Goal: Task Accomplishment & Management: Manage account settings

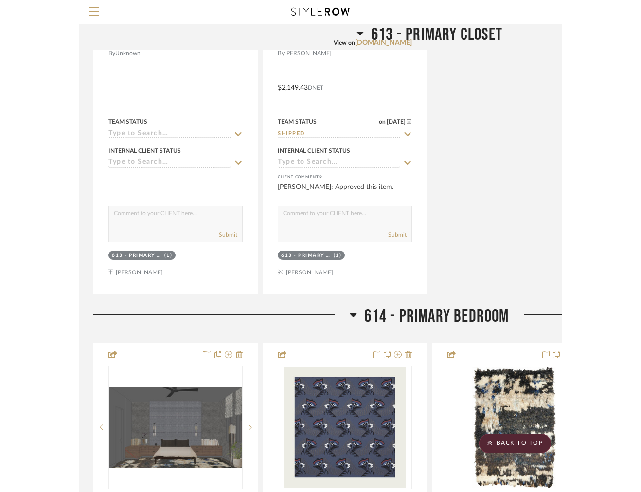
scroll to position [4745, 2]
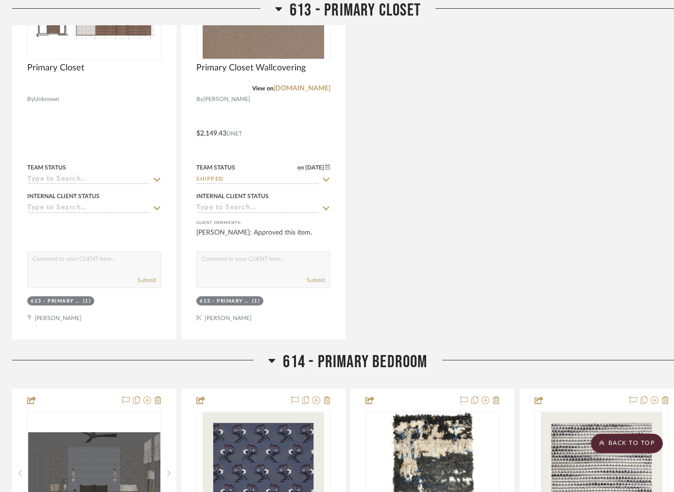
drag, startPoint x: 592, startPoint y: 47, endPoint x: 557, endPoint y: 4, distance: 55.9
click at [614, 49] on div "Primary Closet By Unknown Team Status Internal Client Status client Comments: S…" at bounding box center [348, 126] width 672 height 426
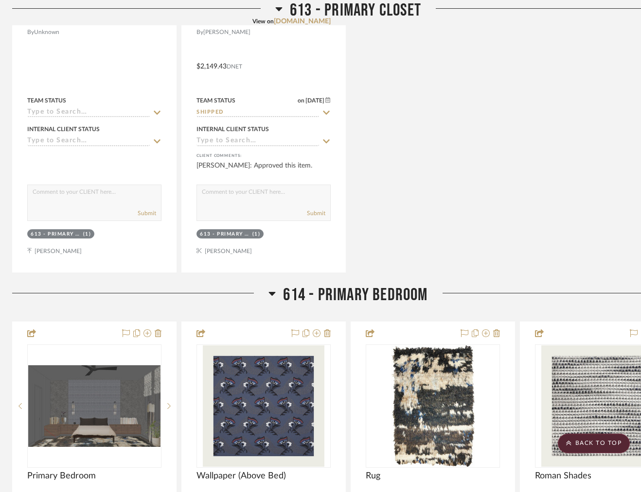
scroll to position [4819, 2]
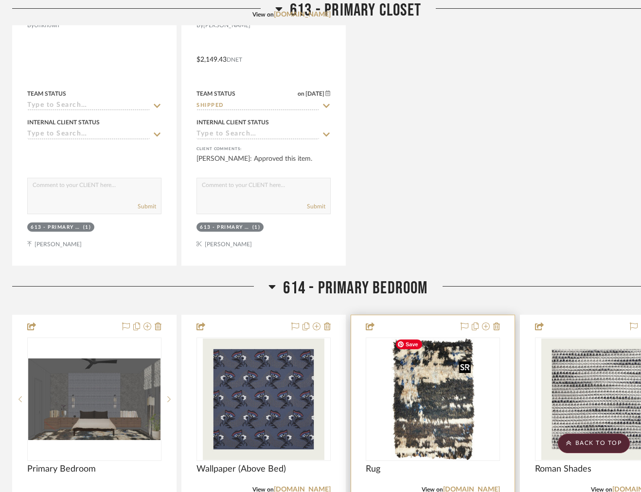
click at [454, 409] on img "0" at bounding box center [433, 400] width 84 height 122
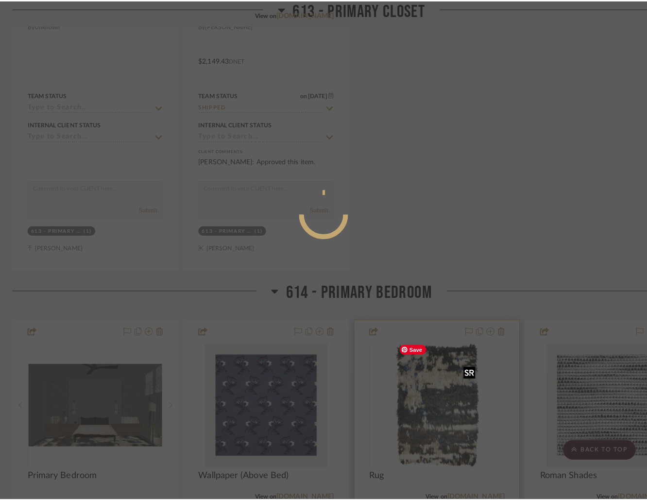
scroll to position [0, 0]
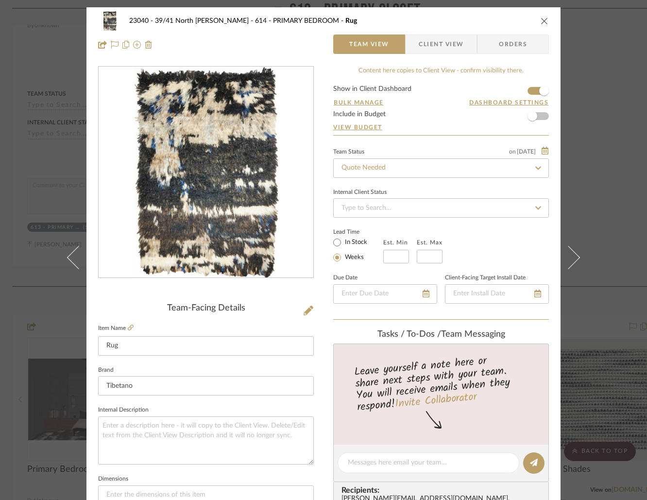
click at [449, 46] on span "Client View" at bounding box center [441, 44] width 45 height 19
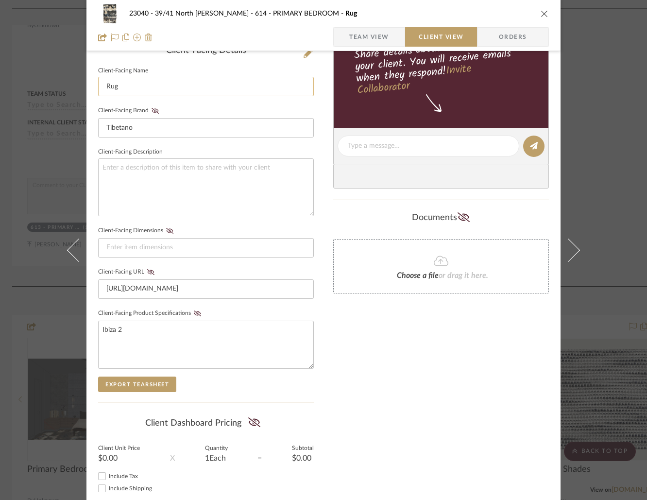
scroll to position [316, 0]
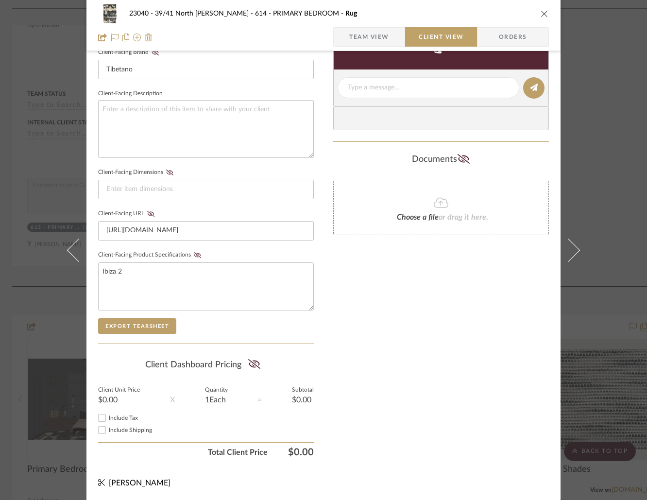
click at [604, 153] on div "23040 - 39/41 North Moore - Weissmann 614 - PRIMARY BEDROOM Rug Team View Clien…" at bounding box center [323, 250] width 647 height 500
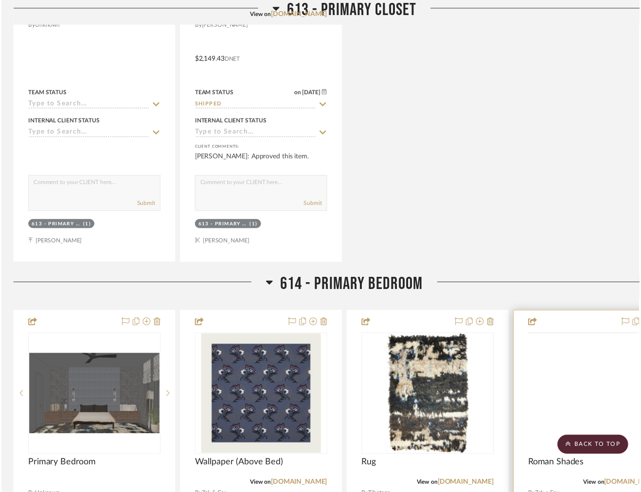
scroll to position [4819, 2]
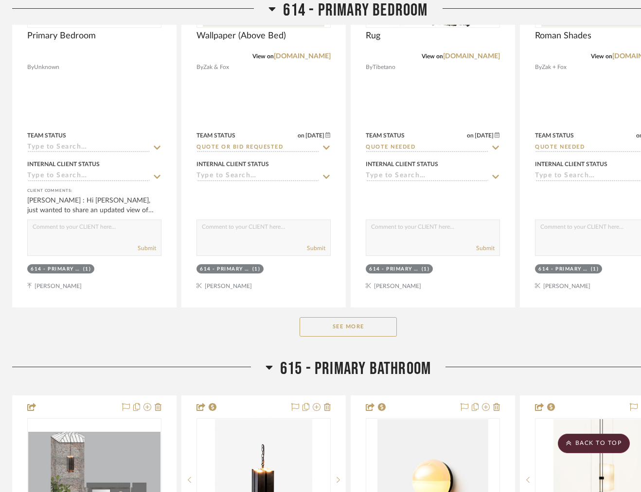
click at [350, 317] on button "See More" at bounding box center [347, 326] width 97 height 19
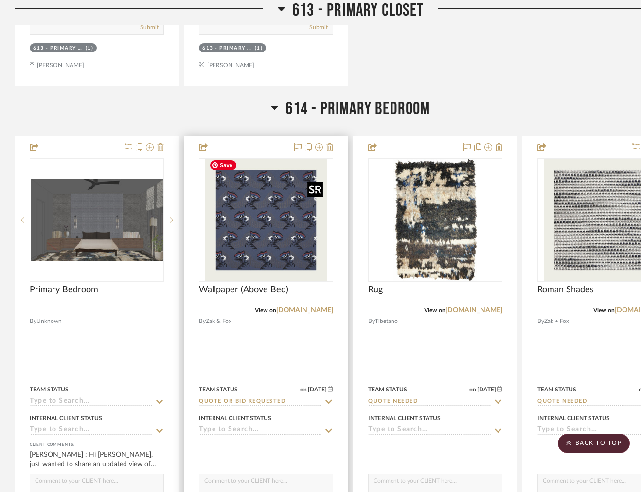
scroll to position [4995, 0]
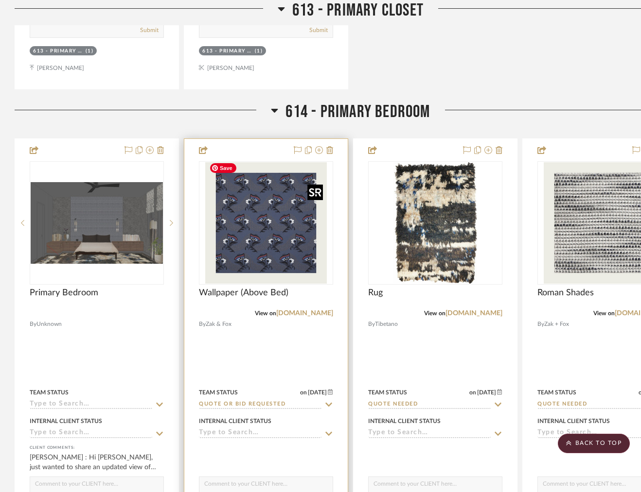
click at [261, 222] on img "0" at bounding box center [266, 223] width 122 height 122
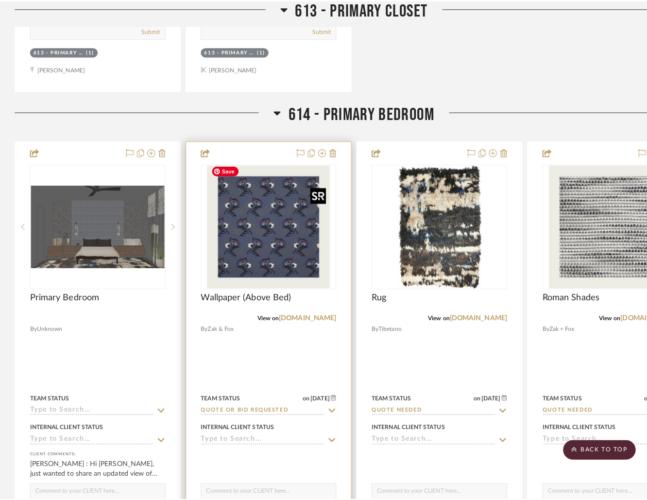
scroll to position [0, 0]
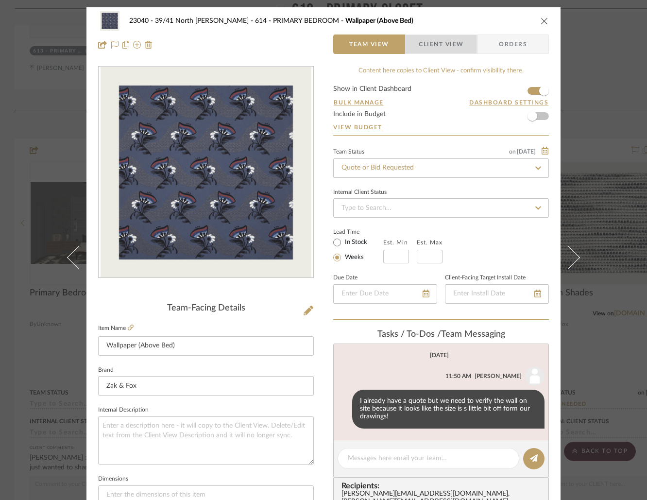
click at [428, 52] on span "Client View" at bounding box center [441, 44] width 45 height 19
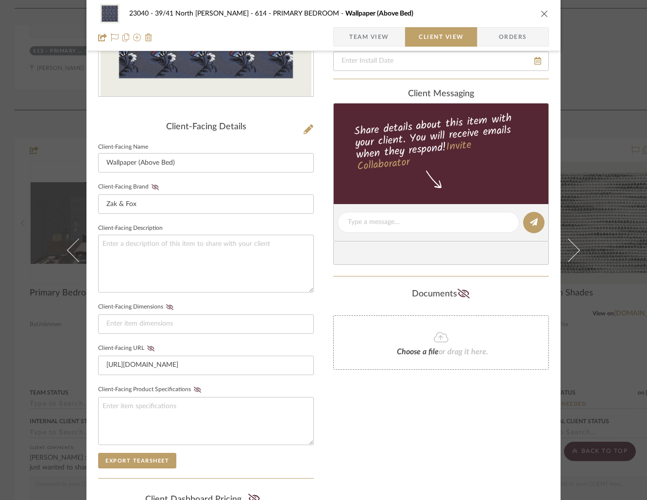
scroll to position [316, 0]
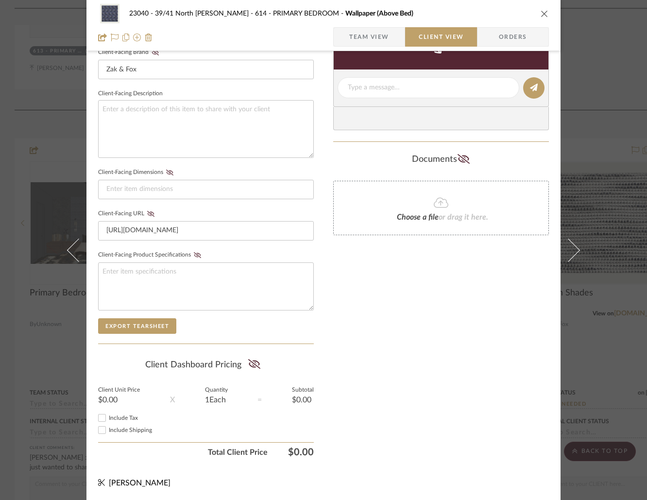
click at [589, 137] on div "23040 - 39/41 North Moore - Weissmann 614 - PRIMARY BEDROOM Wallpaper (Above Be…" at bounding box center [323, 250] width 647 height 500
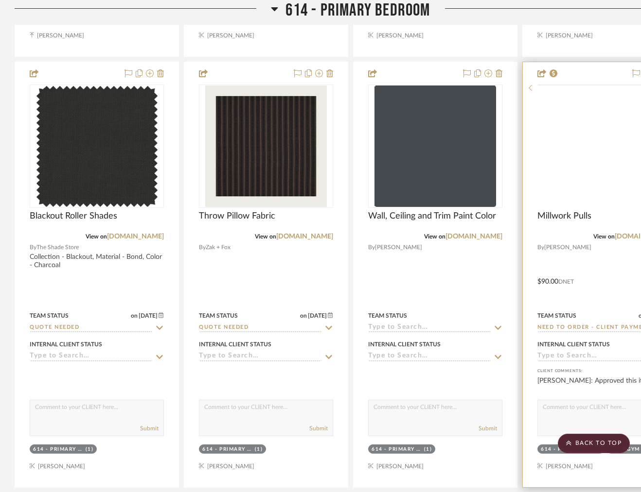
scroll to position [5502, 0]
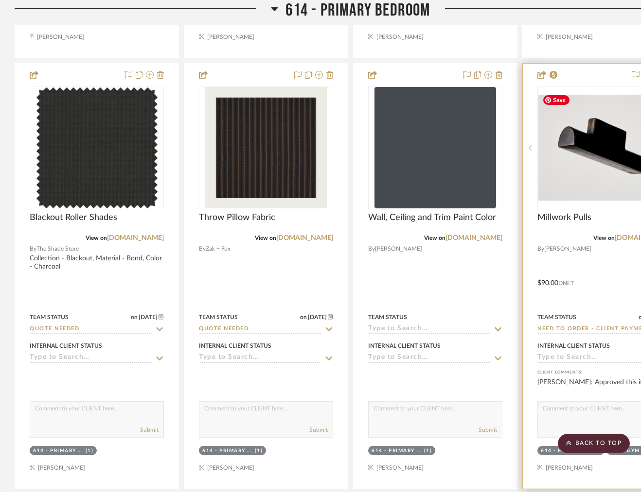
click at [581, 178] on img "0" at bounding box center [604, 148] width 132 height 106
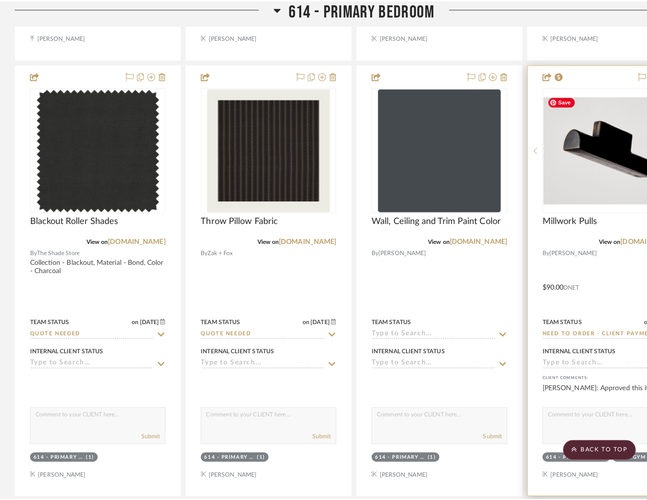
scroll to position [0, 0]
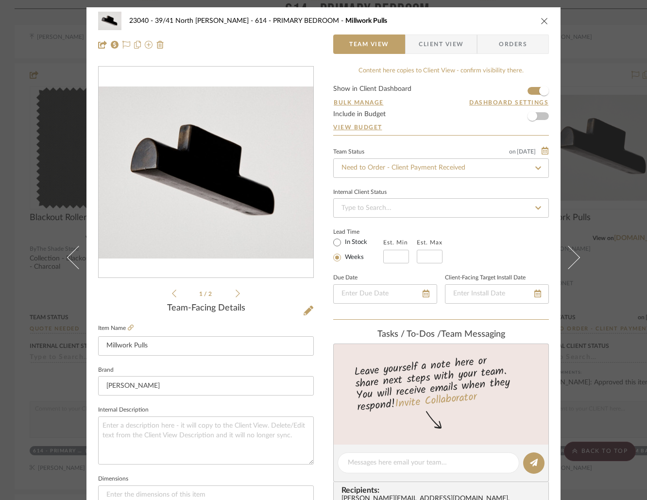
click at [433, 45] on span "Client View" at bounding box center [441, 44] width 45 height 19
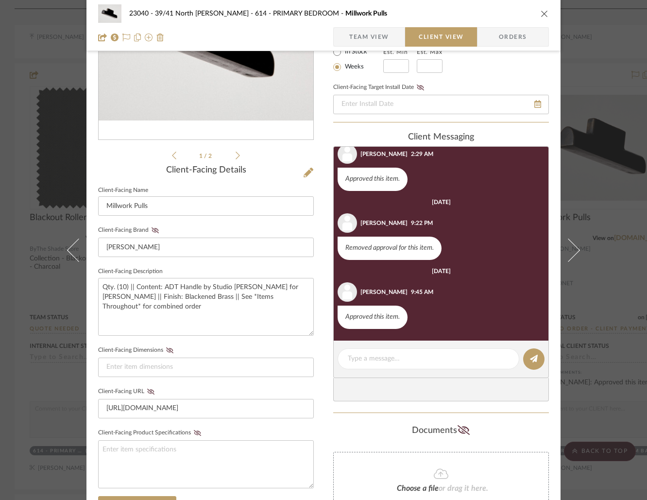
scroll to position [142, 0]
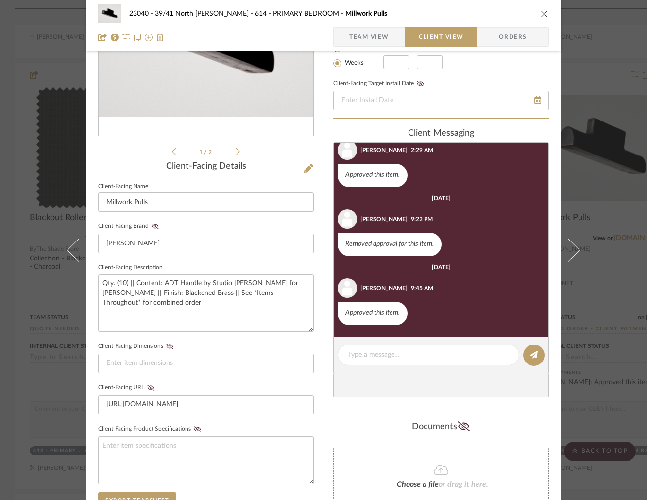
click at [379, 33] on span "Team View" at bounding box center [369, 36] width 40 height 19
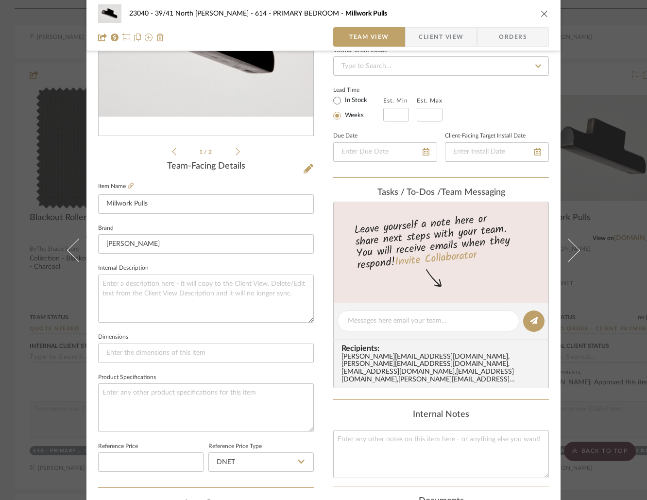
click at [422, 33] on span "Client View" at bounding box center [441, 36] width 45 height 19
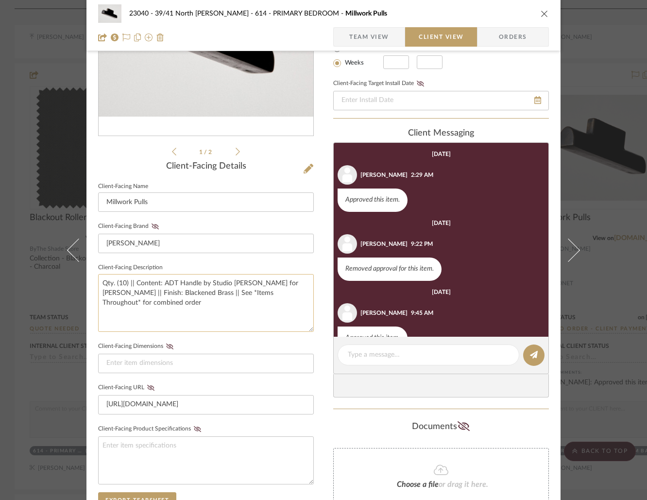
scroll to position [25, 0]
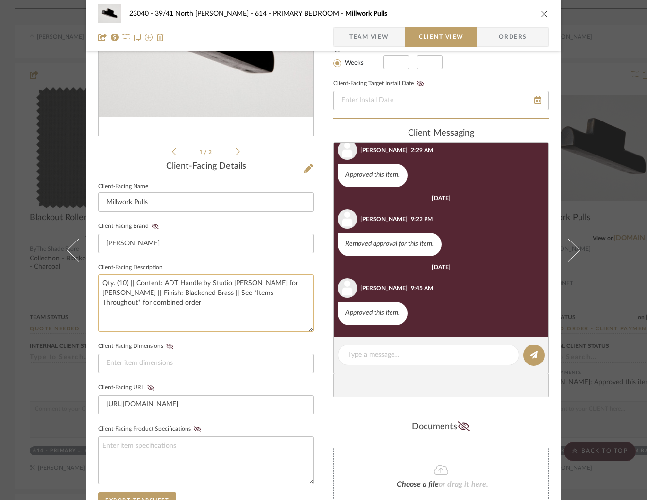
drag, startPoint x: 153, startPoint y: 300, endPoint x: 99, endPoint y: 282, distance: 57.2
click at [99, 282] on textarea "Qty. (10) || Content: ADT Handle by Studio Henry Wilson for Petra Hardware || F…" at bounding box center [206, 303] width 216 height 58
click at [633, 139] on div "23040 - 39/41 North Moore - Weissmann 614 - PRIMARY BEDROOM Millwork Pulls Team…" at bounding box center [323, 250] width 647 height 500
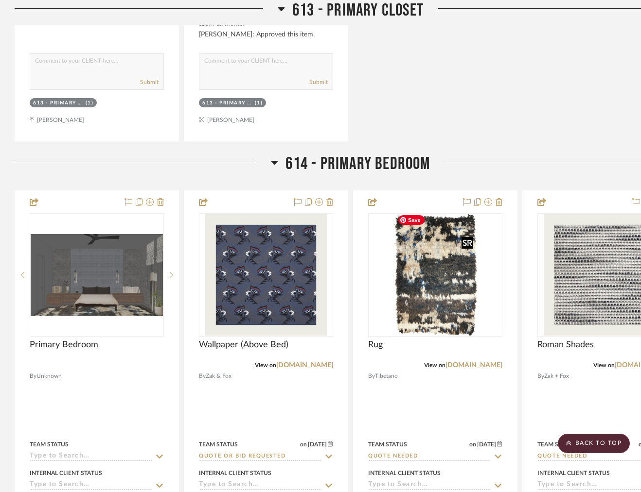
scroll to position [4947, 0]
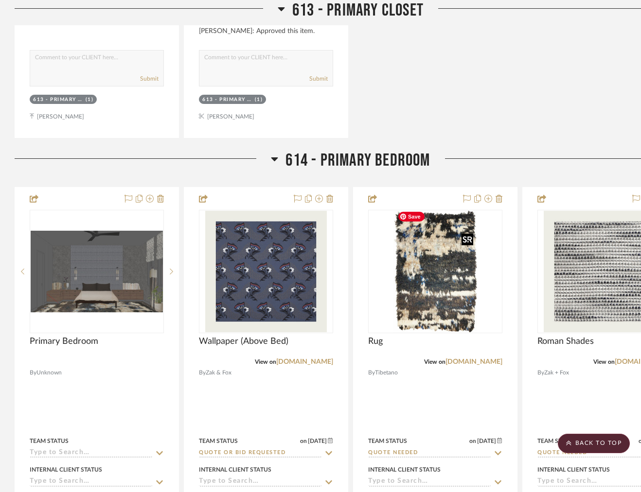
click at [466, 243] on div at bounding box center [467, 239] width 12 height 12
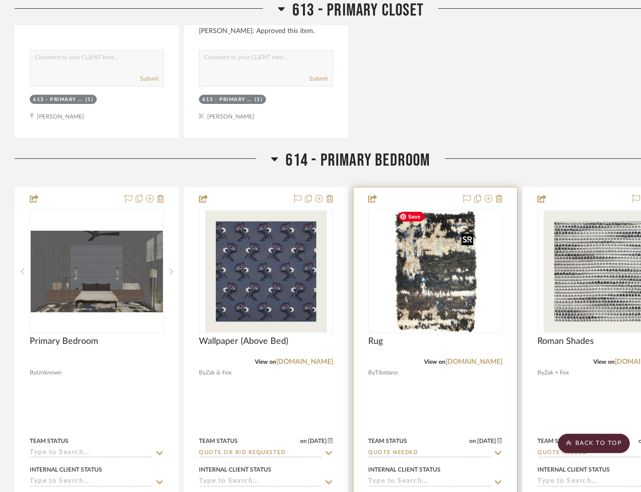
click at [458, 255] on img "0" at bounding box center [435, 272] width 84 height 122
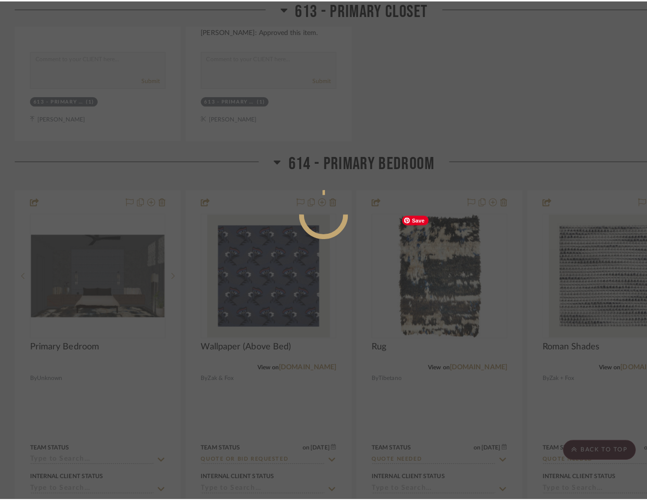
scroll to position [0, 0]
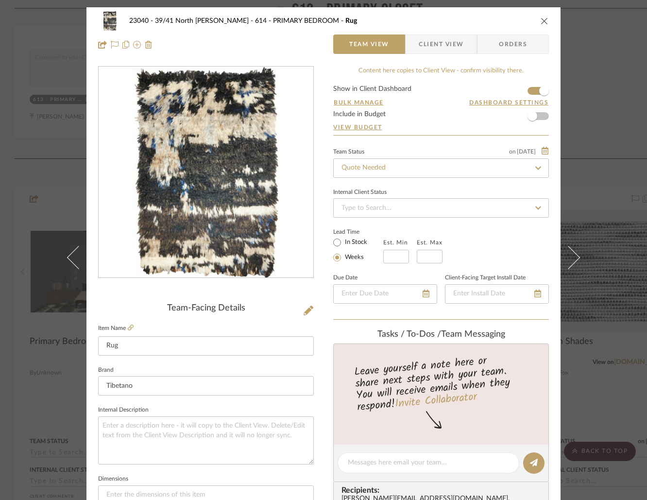
drag, startPoint x: 429, startPoint y: 40, endPoint x: 411, endPoint y: 70, distance: 35.1
click at [429, 40] on span "Client View" at bounding box center [441, 44] width 45 height 19
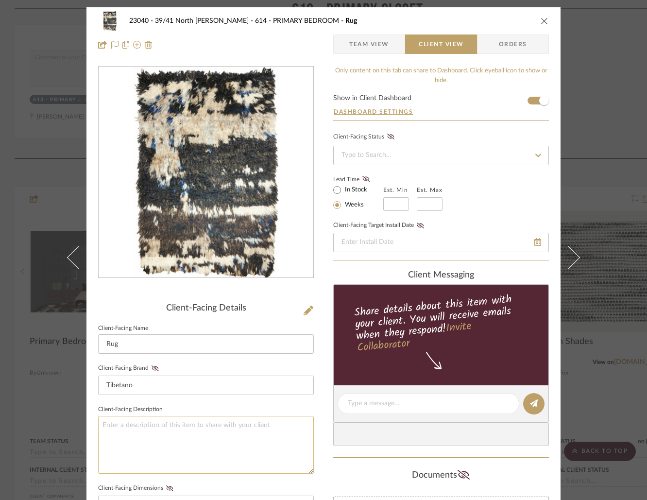
click at [163, 439] on textarea at bounding box center [206, 445] width 216 height 58
paste textarea "Qty. (10) || Content: ADT Handle by Studio Henry Wilson for Petra Hardware || F…"
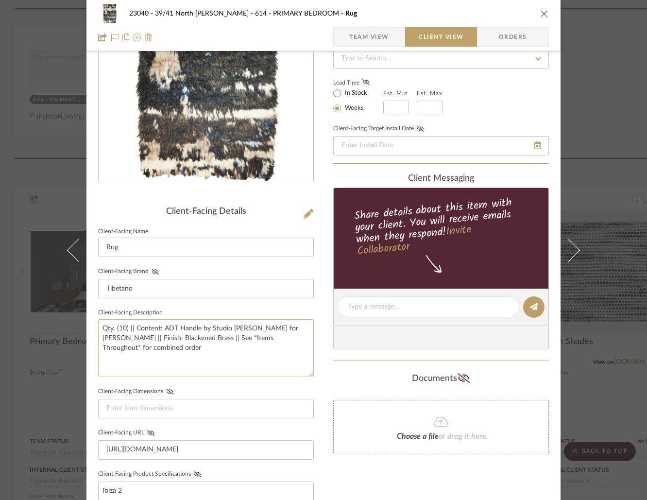
scroll to position [100, 0]
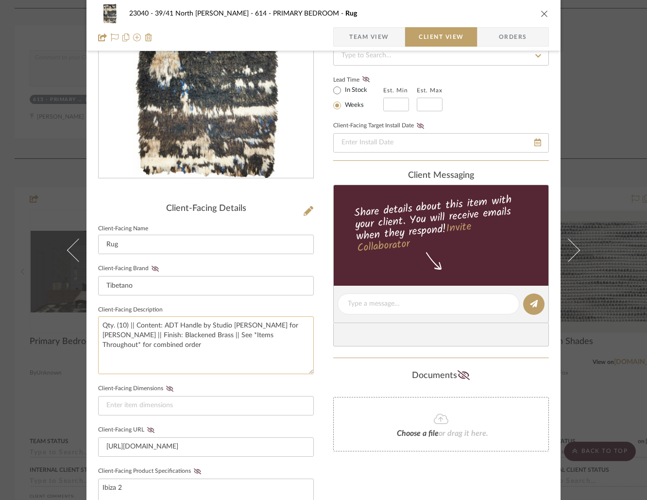
drag, startPoint x: 124, startPoint y: 325, endPoint x: 113, endPoint y: 328, distance: 11.9
click at [113, 328] on textarea "Qty. (10) || Content: ADT Handle by Studio Henry Wilson for Petra Hardware || F…" at bounding box center [206, 345] width 216 height 58
type textarea "Qty. 1 || Content: ADT Handle by Studio Henry Wilson for Petra Hardware || Fini…"
click at [359, 43] on span "Team View" at bounding box center [369, 36] width 40 height 19
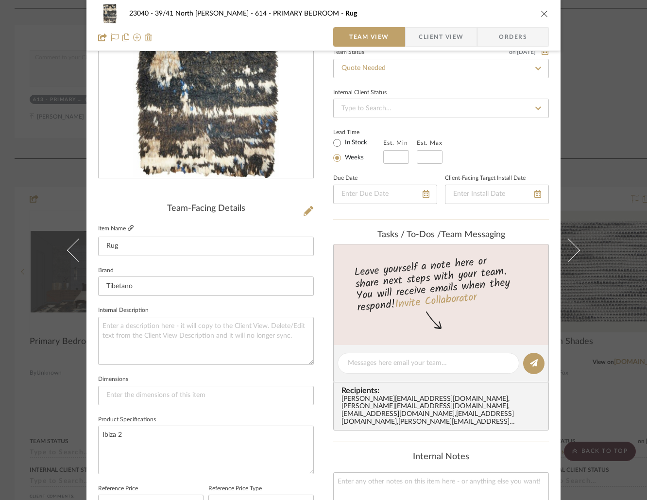
click at [129, 229] on icon at bounding box center [131, 228] width 6 height 6
click at [453, 38] on span "Client View" at bounding box center [441, 36] width 45 height 19
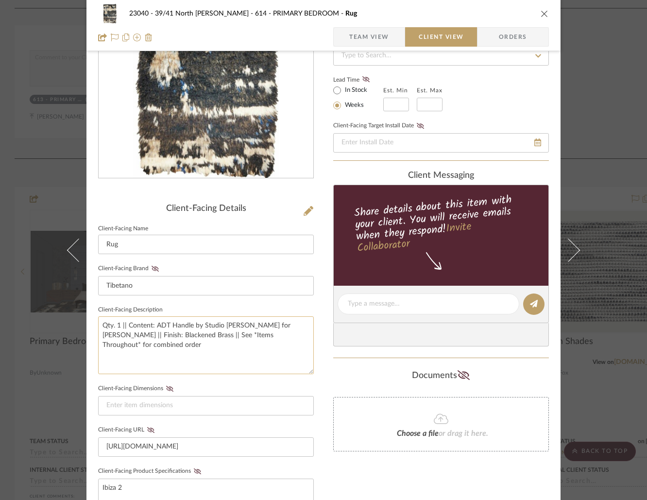
drag, startPoint x: 129, startPoint y: 336, endPoint x: 153, endPoint y: 325, distance: 26.3
click at [153, 325] on textarea "Qty. 1 || Content: ADT Handle by Studio Henry Wilson for Petra Hardware || Fini…" at bounding box center [206, 345] width 216 height 58
drag, startPoint x: 147, startPoint y: 335, endPoint x: 101, endPoint y: 337, distance: 46.2
click at [101, 337] on textarea "Qty. 1 || Content: Moroccan style wool rug from Tibetano || Finish: Blackened B…" at bounding box center [206, 345] width 216 height 58
click at [139, 337] on textarea "Qty. 1 || Content: Moroccan style wool rug from Tibetano || Finish: 100% Wool |…" at bounding box center [206, 345] width 216 height 58
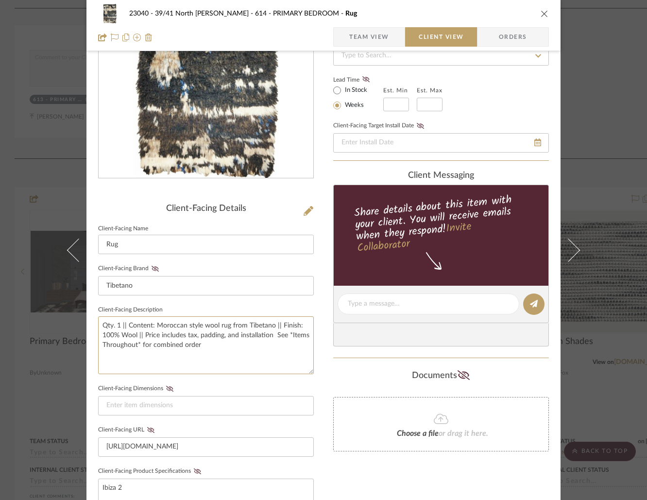
type textarea "Qty. 1 || Content: Moroccan style wool rug from Tibetano || Finish: 100% Wool |…"
drag, startPoint x: 199, startPoint y: 345, endPoint x: 269, endPoint y: 333, distance: 70.5
click at [269, 333] on textarea "Qty. 1 || Content: Moroccan style wool rug from Tibetano || Finish: 100% Wool |…" at bounding box center [206, 345] width 216 height 58
type textarea "Qty. 1 || Content: Moroccan style wool rug from Tibetano || Finish: 100% Wool |…"
click at [320, 390] on div "23040 - 39/41 North Moore - Weissmann 614 - PRIMARY BEDROOM Rug Team View Clien…" at bounding box center [324, 312] width 474 height 809
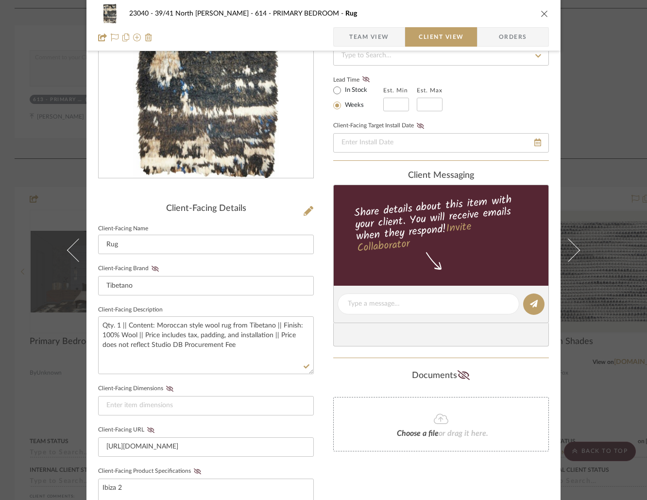
click at [383, 33] on span "Team View" at bounding box center [369, 36] width 40 height 19
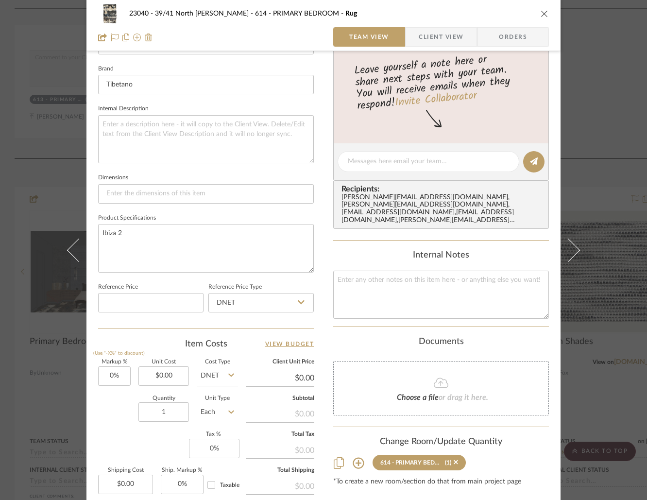
scroll to position [304, 0]
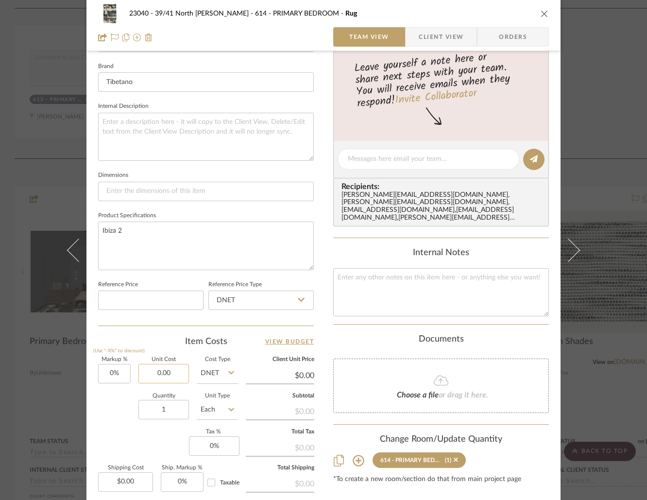
click at [167, 370] on input "0.00" at bounding box center [164, 373] width 51 height 19
type input "$9,180.41"
click at [328, 300] on div "23040 - 39/41 North Moore - Weissmann 614 - PRIMARY BEDROOM Rug Team View Clien…" at bounding box center [324, 153] width 474 height 898
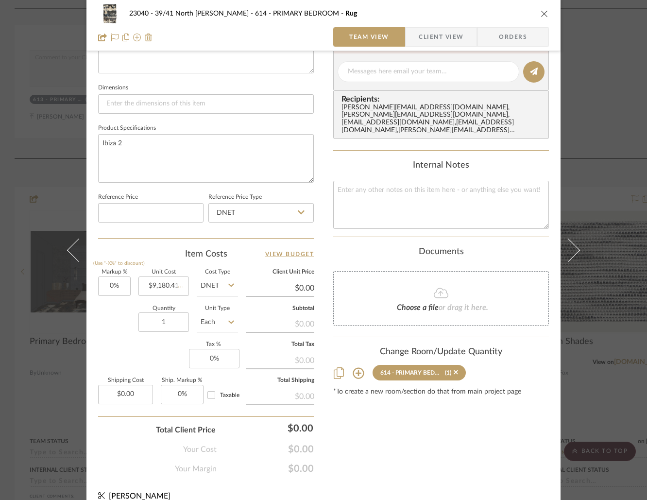
scroll to position [403, 0]
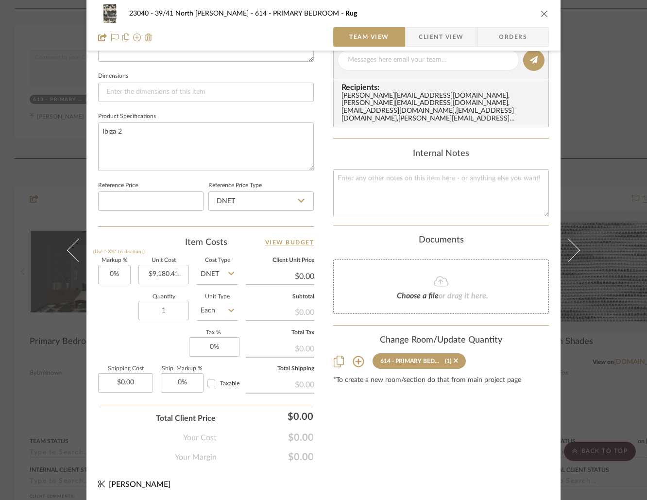
type input "$9,180.41"
click at [423, 37] on span "Client View" at bounding box center [441, 36] width 45 height 19
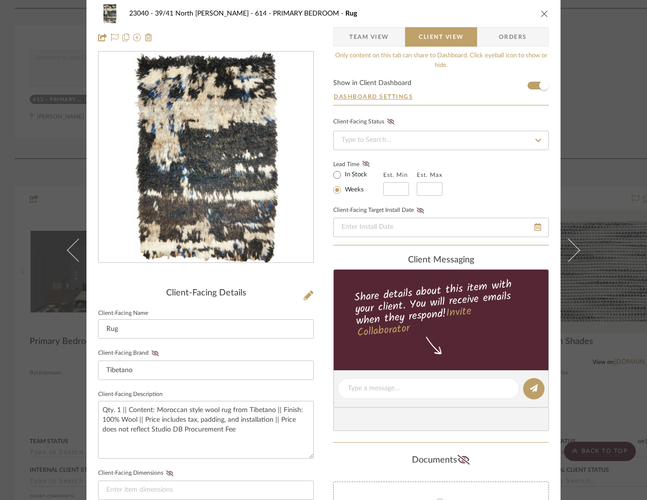
scroll to position [0, 0]
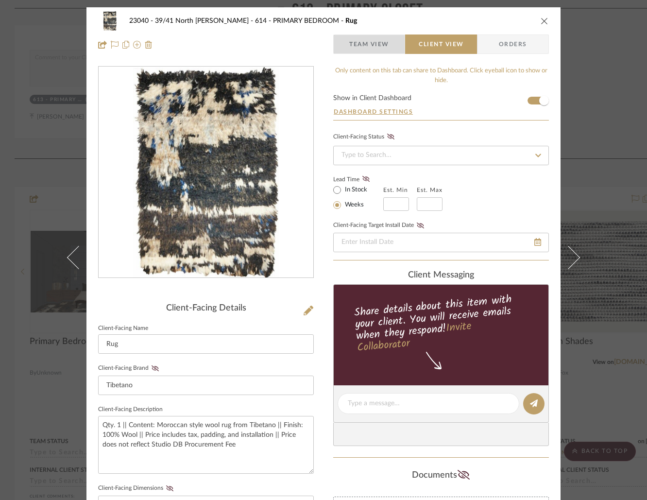
click at [376, 42] on span "Team View" at bounding box center [369, 44] width 40 height 19
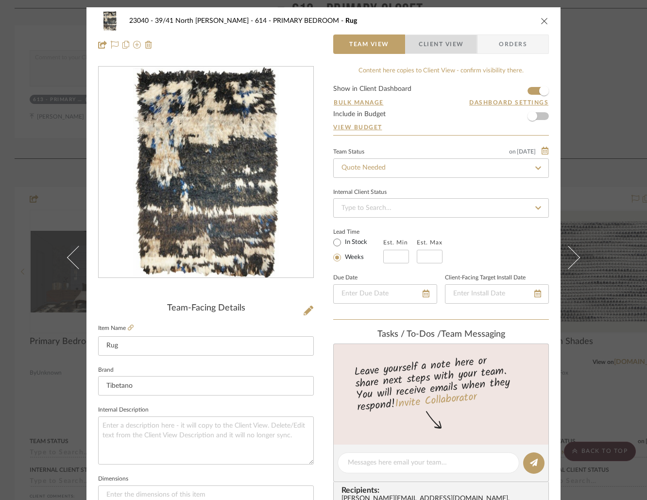
click at [456, 49] on span "Client View" at bounding box center [441, 44] width 45 height 19
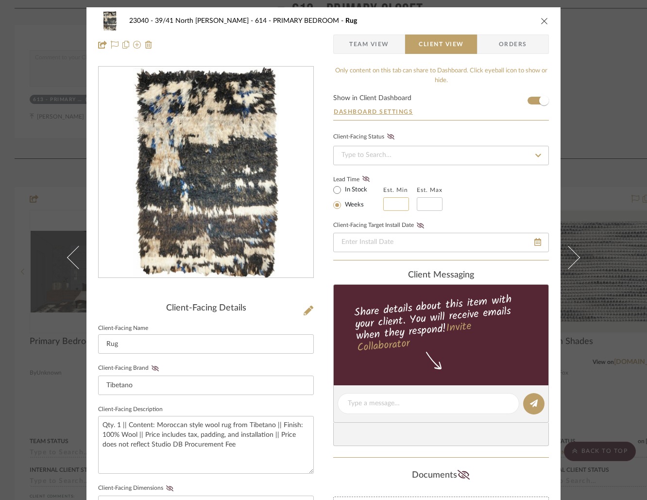
click at [388, 203] on input at bounding box center [396, 204] width 26 height 14
type input "16"
click at [433, 204] on input "text" at bounding box center [430, 204] width 26 height 14
type input "18"
click at [485, 182] on div "Lead Time In Stock Weeks Est. Min 16 Est. Max 18" at bounding box center [441, 192] width 216 height 38
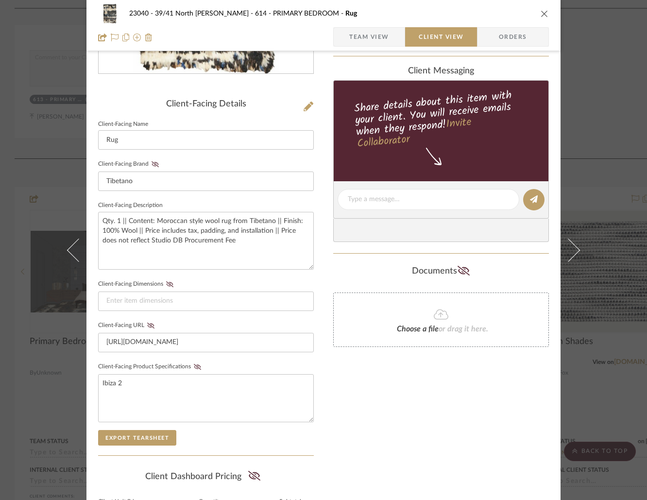
scroll to position [205, 0]
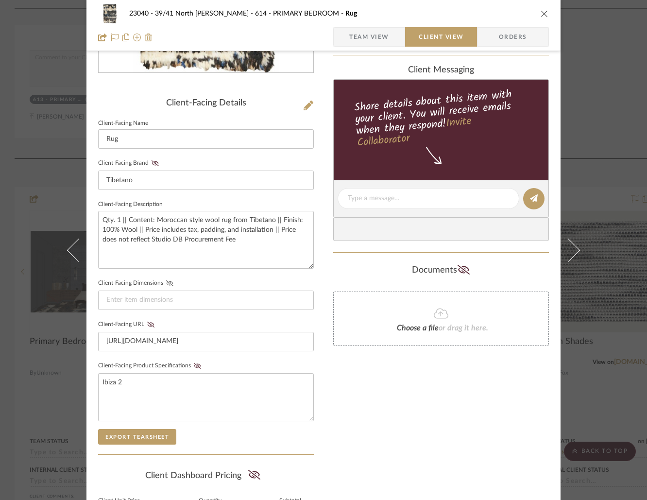
click at [168, 280] on icon at bounding box center [169, 283] width 7 height 6
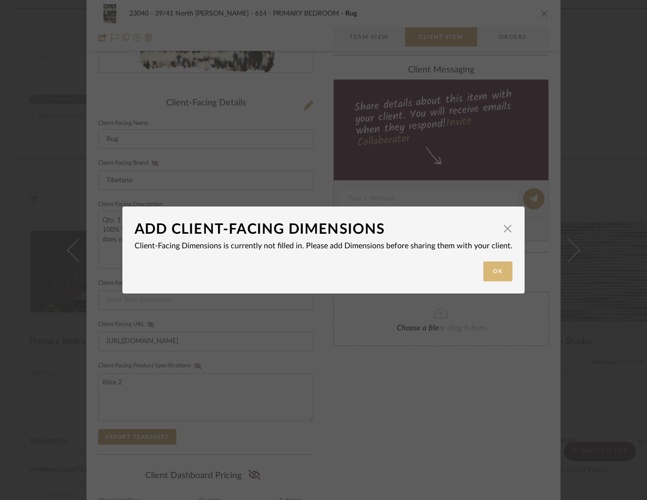
click at [499, 275] on button "Ok" at bounding box center [498, 271] width 29 height 20
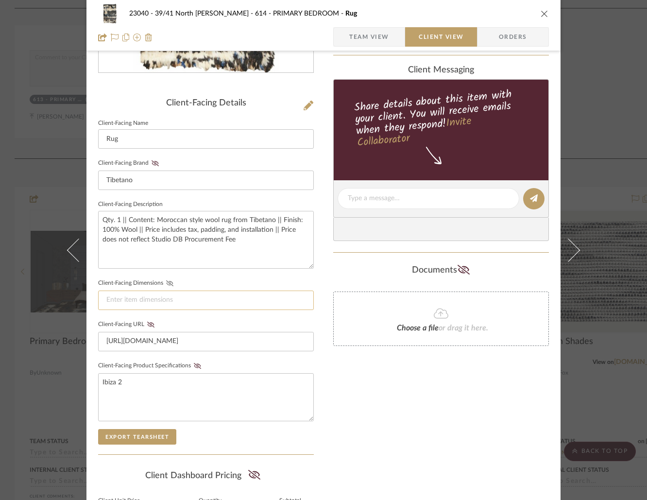
click at [218, 296] on input at bounding box center [206, 300] width 216 height 19
type input "9'x12'"
click at [170, 283] on icon at bounding box center [169, 283] width 7 height 6
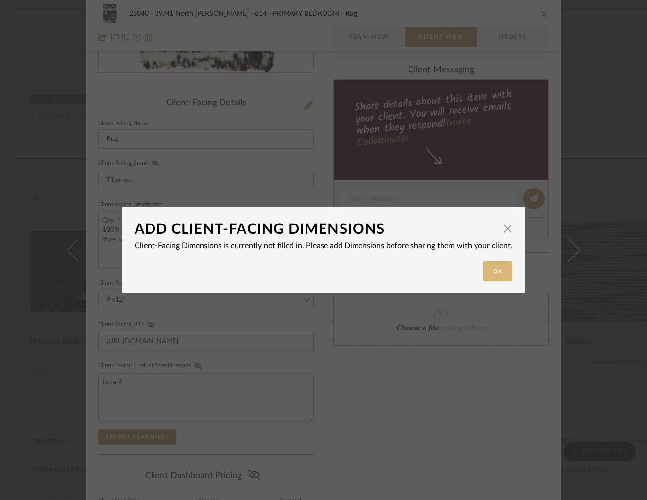
click at [500, 276] on button "Ok" at bounding box center [498, 271] width 29 height 20
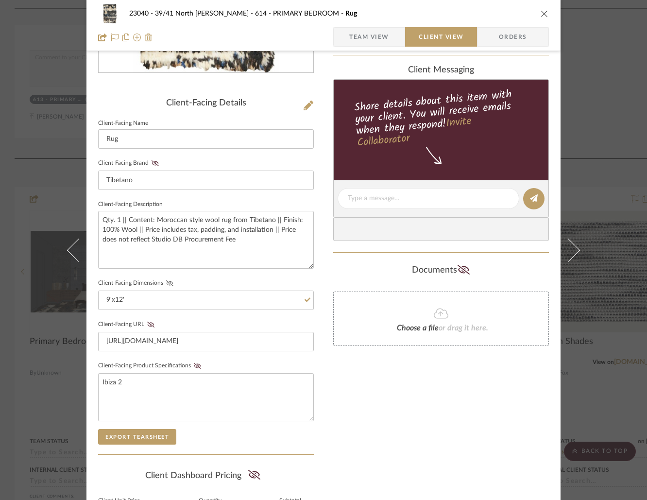
drag, startPoint x: 331, startPoint y: 354, endPoint x: 257, endPoint y: 317, distance: 82.6
click at [333, 354] on summary-project-attachments "Documents Choose a file or drag it here." at bounding box center [441, 309] width 216 height 95
click at [166, 281] on icon at bounding box center [169, 283] width 7 height 6
click at [418, 396] on div "Only content on this tab can share to Dashboard. Click eyeball icon to show or …" at bounding box center [441, 217] width 216 height 712
click at [609, 153] on div "23040 - 39/41 North Moore - Weissmann 614 - PRIMARY BEDROOM Rug Team View Clien…" at bounding box center [323, 250] width 647 height 500
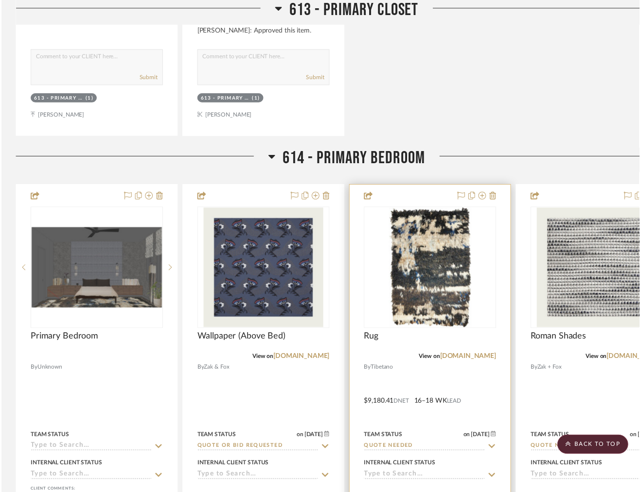
scroll to position [4947, 0]
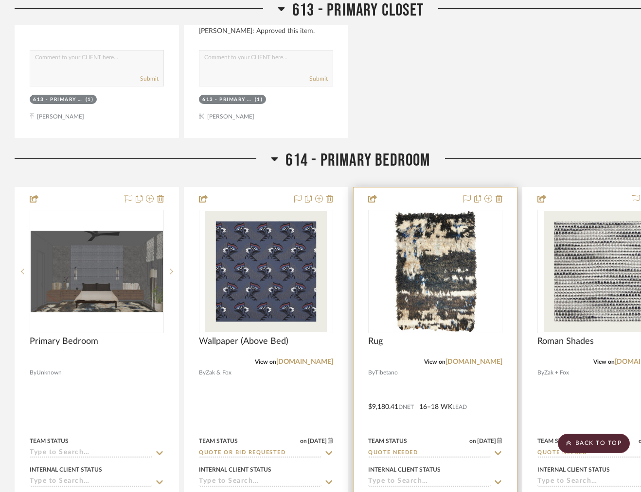
click at [499, 450] on icon at bounding box center [497, 454] width 9 height 8
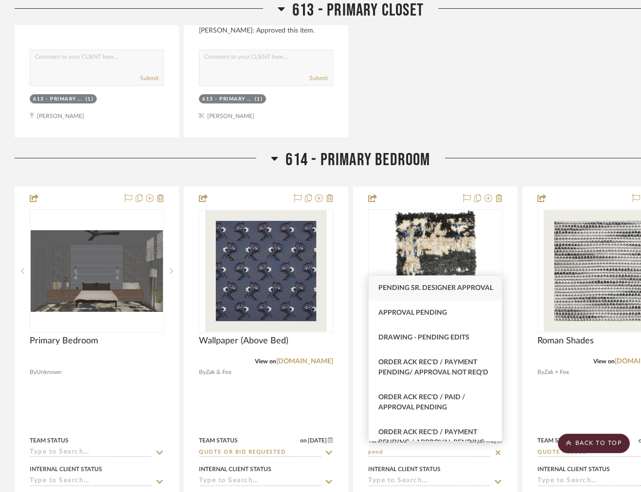
type input "pend"
click at [410, 290] on span "Pending Sr. Designer Approval" at bounding box center [435, 288] width 115 height 7
type input "9/12/2025"
type input "Pending Sr. Designer Approval"
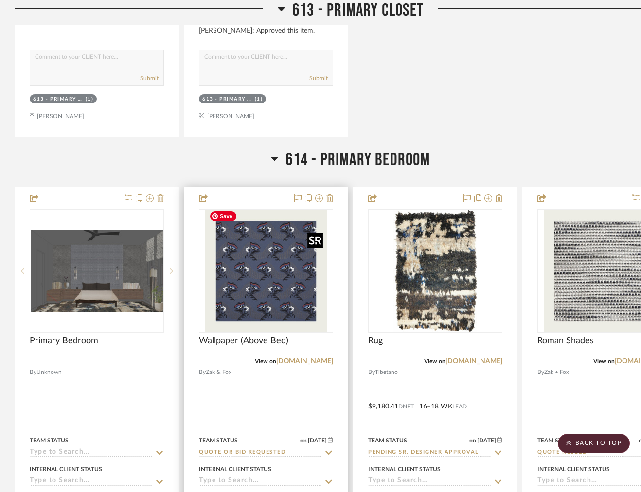
click at [307, 287] on img "0" at bounding box center [266, 271] width 122 height 122
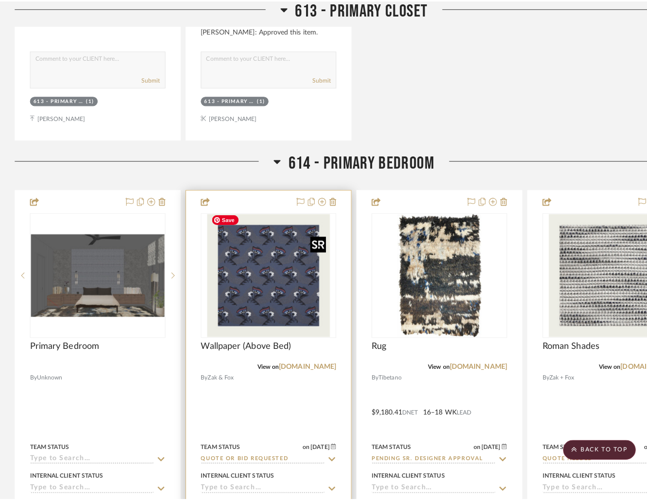
scroll to position [0, 0]
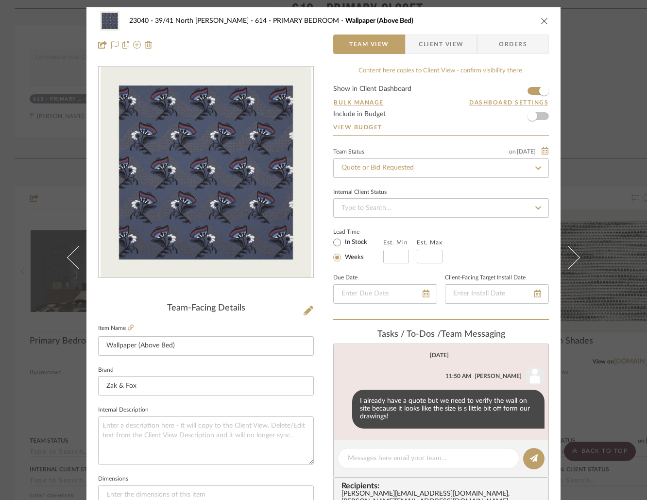
click at [599, 77] on div "23040 - 39/41 North Moore - Weissmann 614 - PRIMARY BEDROOM Wallpaper (Above Be…" at bounding box center [323, 250] width 647 height 500
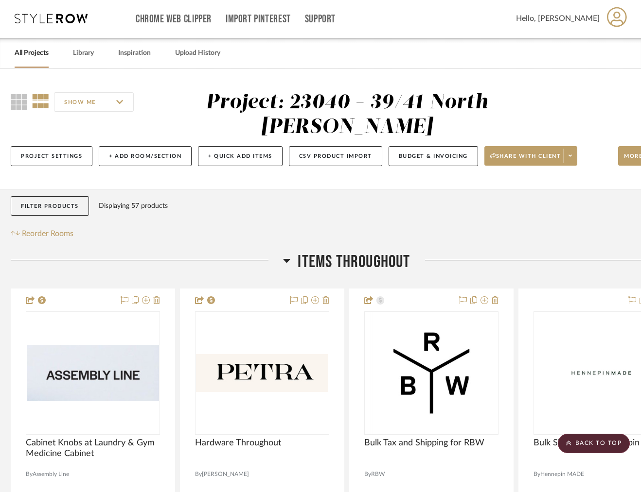
scroll to position [0, 4]
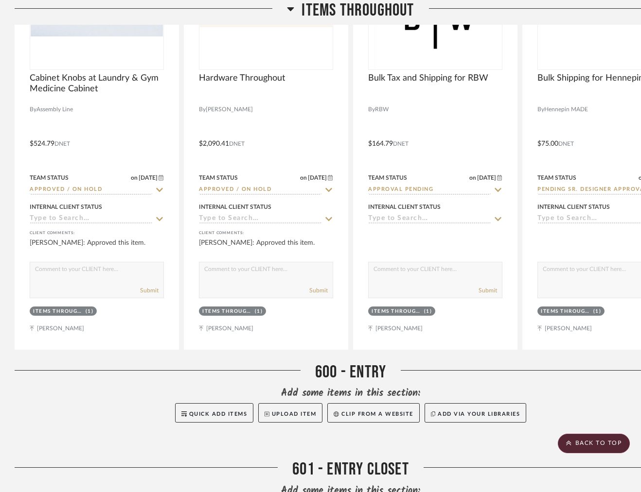
scroll to position [368, 0]
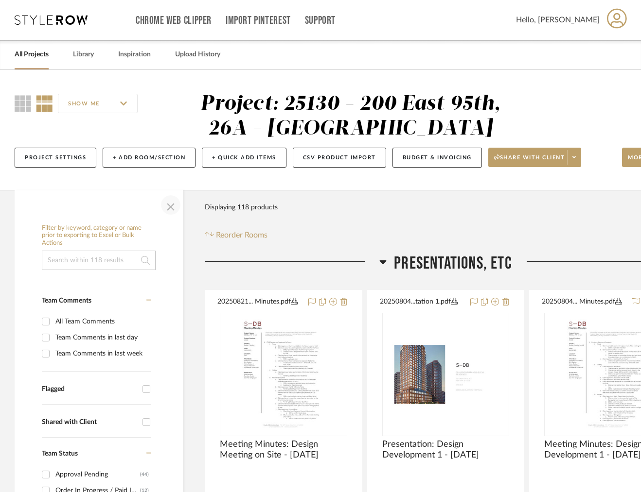
click at [175, 207] on span "button" at bounding box center [170, 204] width 23 height 23
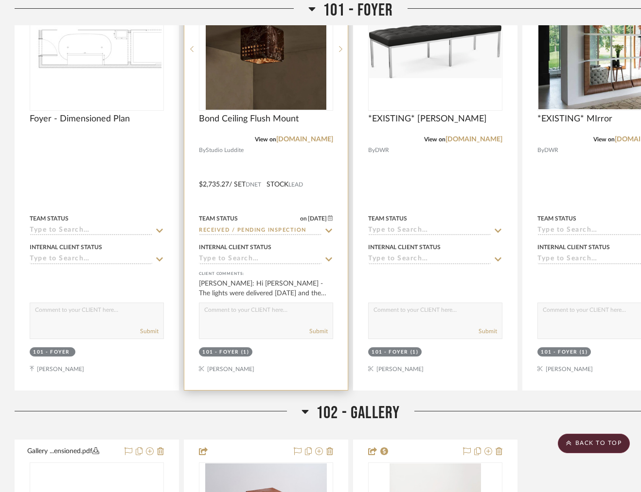
scroll to position [1352, 0]
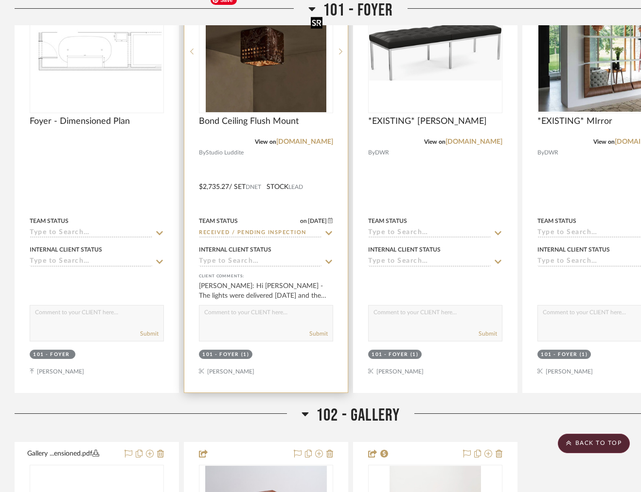
click at [272, 75] on div at bounding box center [266, 51] width 134 height 123
click at [290, 73] on img "0" at bounding box center [266, 52] width 121 height 122
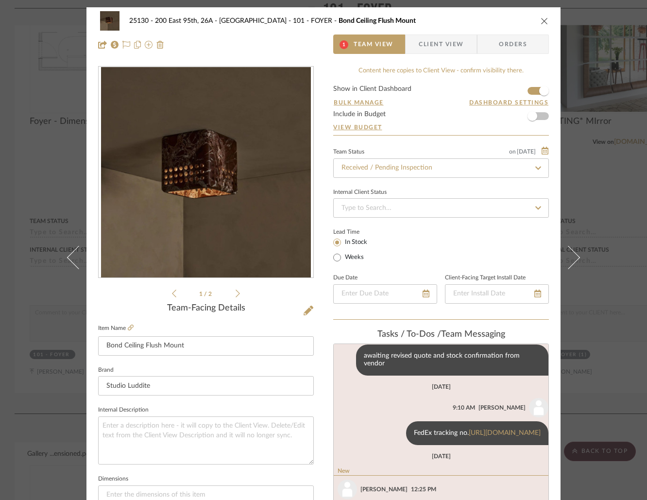
scroll to position [139, 0]
click at [434, 40] on span "Client View" at bounding box center [441, 44] width 45 height 19
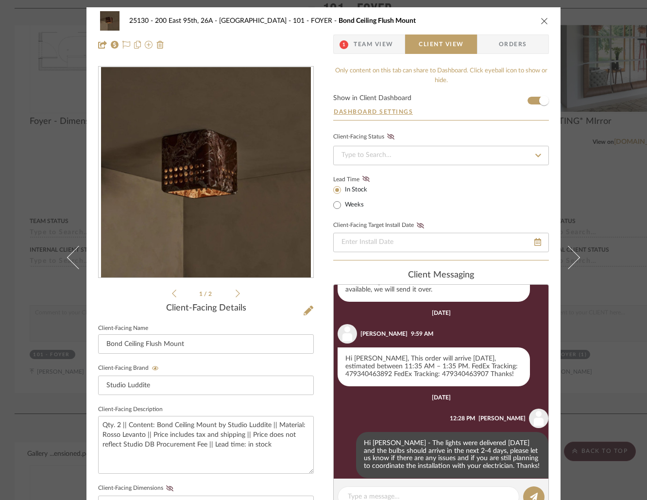
scroll to position [496, 0]
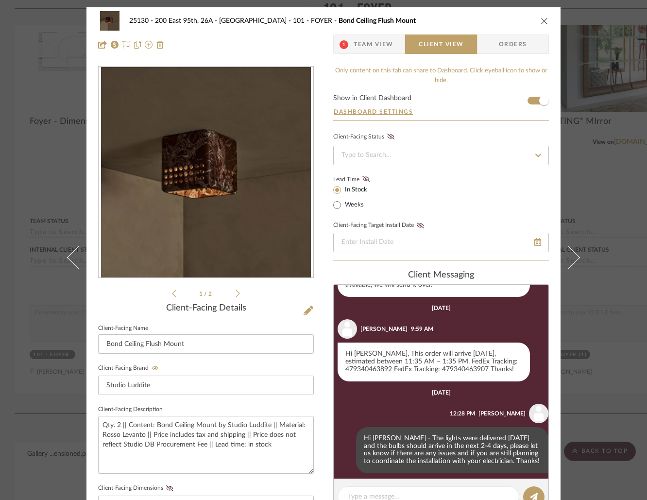
click at [359, 49] on span "Team View" at bounding box center [374, 44] width 40 height 19
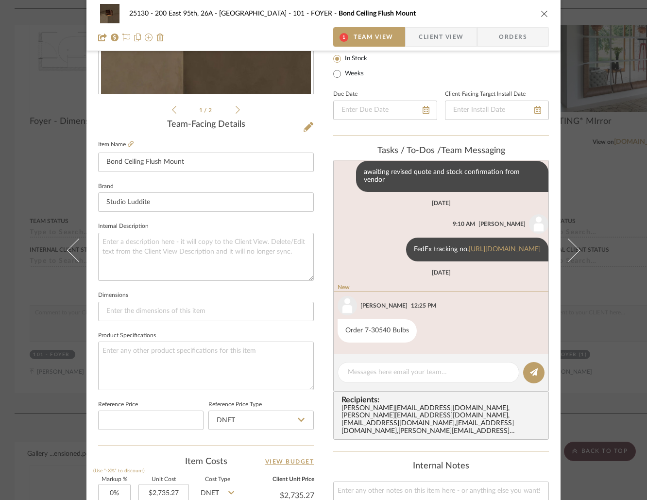
scroll to position [186, 0]
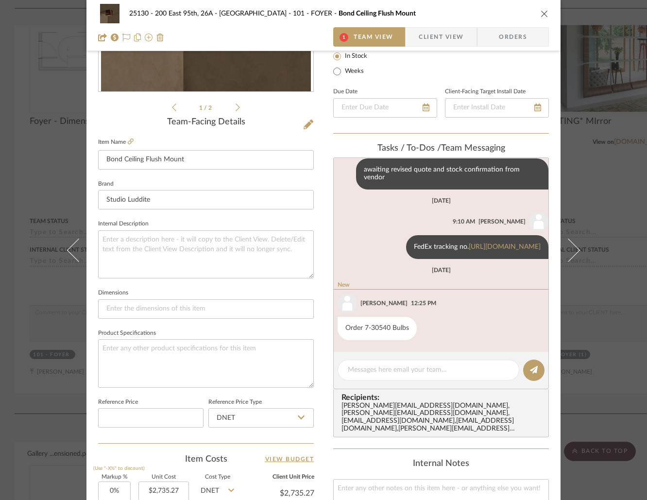
click at [544, 14] on icon "close" at bounding box center [545, 14] width 8 height 8
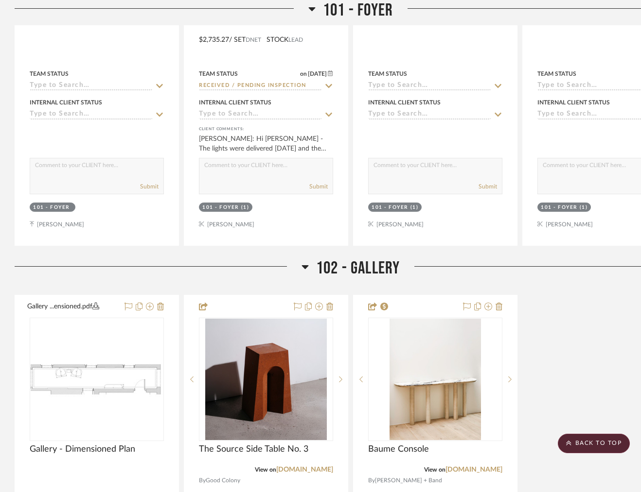
scroll to position [1501, 0]
